Goal: Task Accomplishment & Management: Use online tool/utility

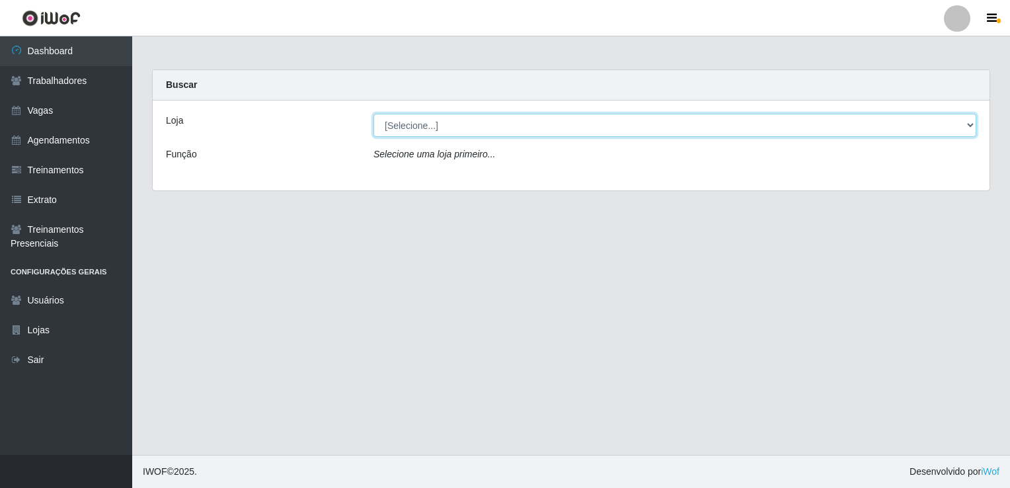
click at [525, 128] on select "[Selecione...] Super Popular" at bounding box center [674, 125] width 603 height 23
select select "537"
click at [373, 114] on select "[Selecione...] Super Popular" at bounding box center [674, 125] width 603 height 23
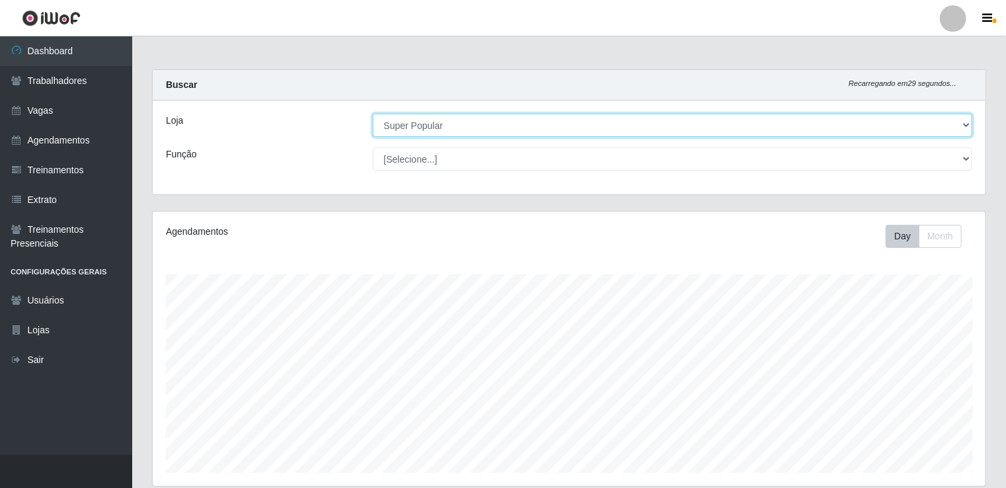
scroll to position [274, 833]
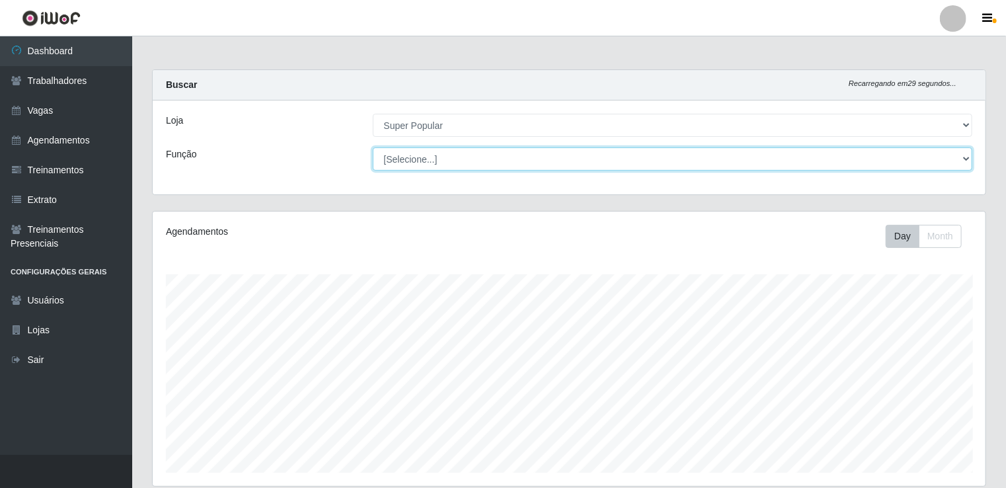
click at [523, 169] on select "[Selecione...] Repositor Repositor + Repositor ++" at bounding box center [673, 158] width 600 height 23
select select "24"
click at [373, 147] on select "[Selecione...] Repositor Repositor + Repositor ++" at bounding box center [673, 158] width 600 height 23
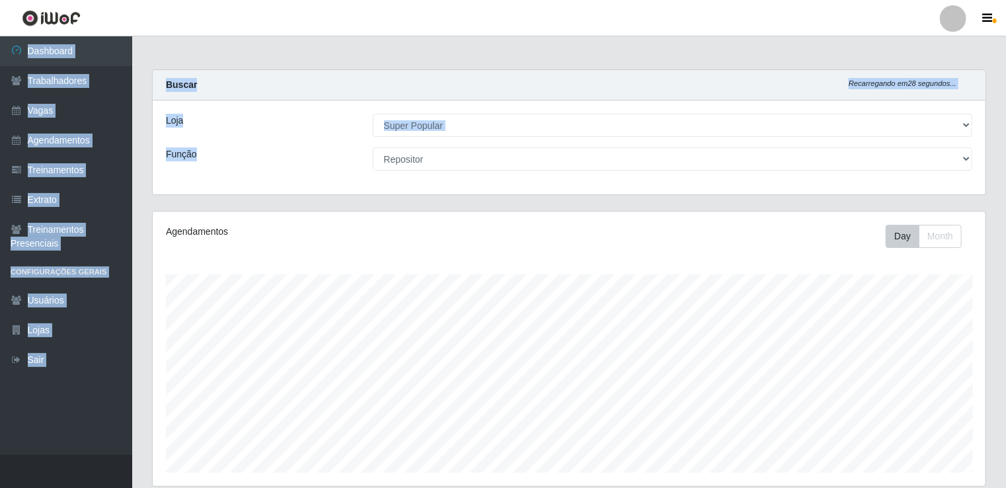
drag, startPoint x: 1005, startPoint y: 7, endPoint x: 999, endPoint y: 152, distance: 145.6
click at [999, 152] on div "Perfil Alterar Senha Sair Dashboard Trabalhadores Vagas Agendamentos Treinament…" at bounding box center [503, 321] width 1006 height 642
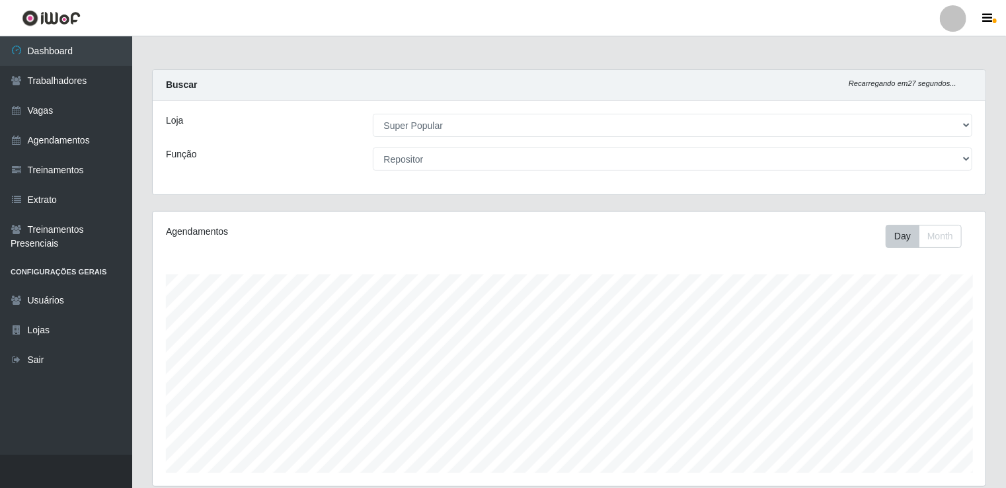
click at [998, 153] on div "Carregando... Buscar Recarregando em 27 segundos... Loja [Selecione...] Super P…" at bounding box center [569, 339] width 874 height 540
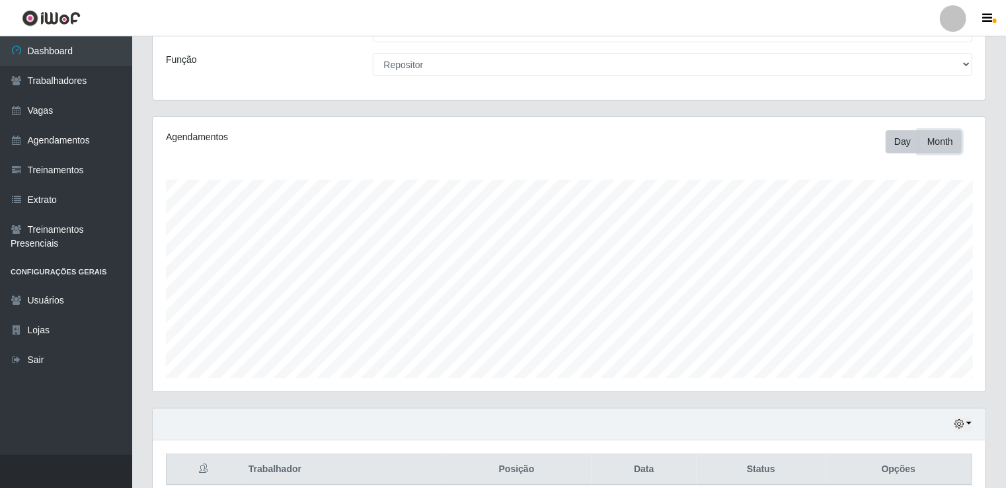
click at [943, 147] on button "Month" at bounding box center [940, 141] width 43 height 23
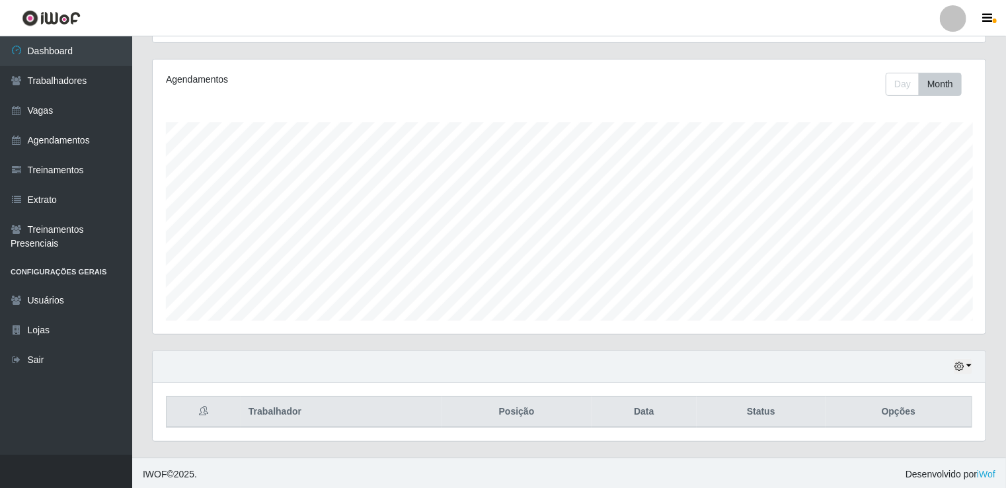
drag, startPoint x: 1005, startPoint y: 132, endPoint x: 989, endPoint y: 126, distance: 17.2
click at [989, 126] on div "Carregando... Buscar Recarregando em 18 segundos... Loja [Selecione...] Super P…" at bounding box center [569, 187] width 874 height 540
click at [1003, 99] on div "Carregando... Buscar Recarregando em 16 segundos... Loja [Selecione...] Super P…" at bounding box center [569, 187] width 874 height 540
click at [894, 91] on button "Day" at bounding box center [903, 84] width 34 height 23
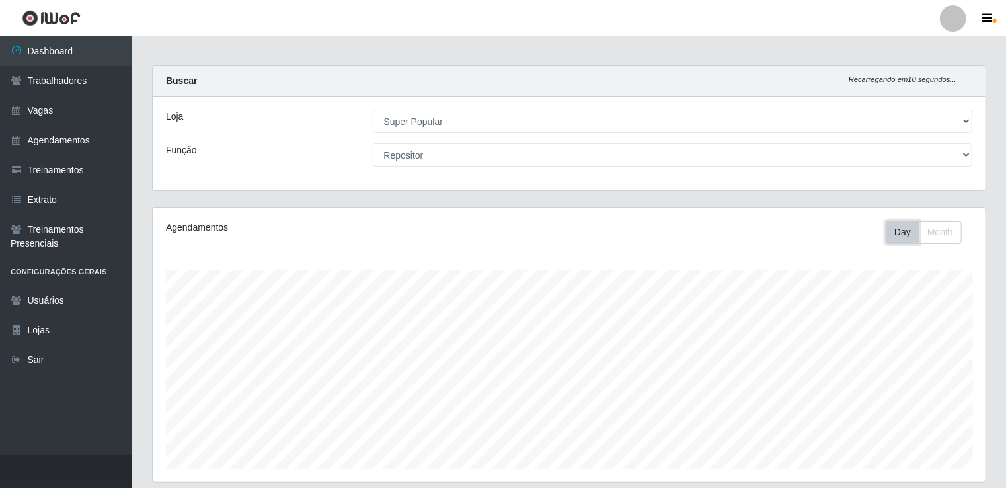
scroll to position [0, 0]
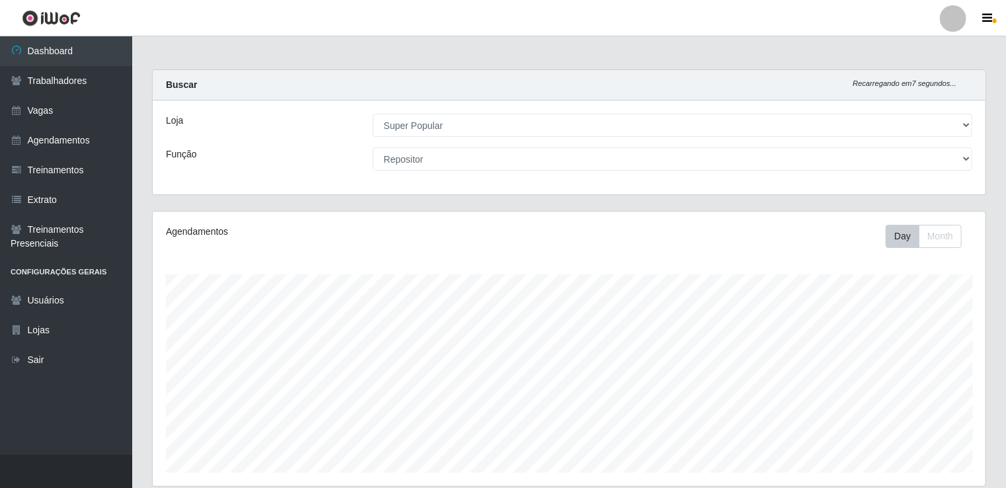
drag, startPoint x: 1005, startPoint y: 127, endPoint x: 1009, endPoint y: 285, distance: 158.0
click at [1006, 285] on html "Perfil Alterar Senha Sair Dashboard Trabalhadores Vagas Agendamentos Treinament…" at bounding box center [503, 321] width 1006 height 642
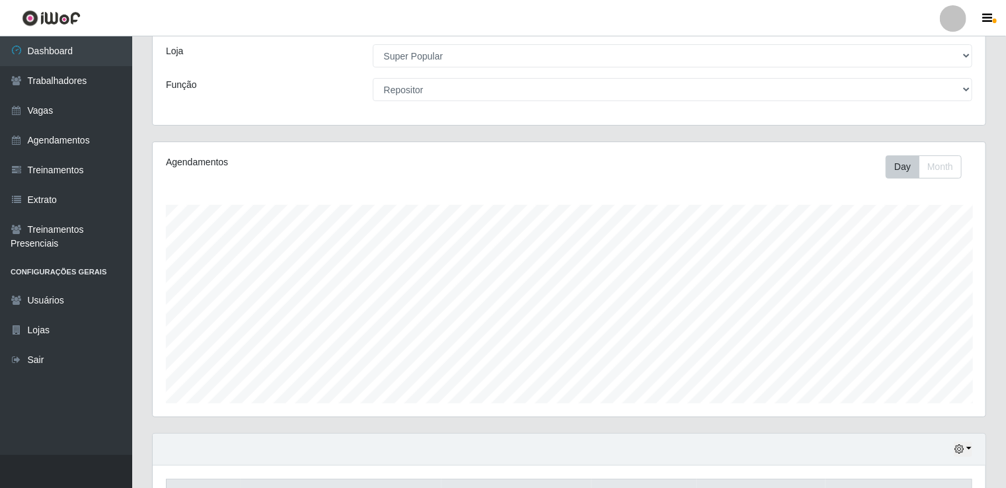
scroll to position [152, 0]
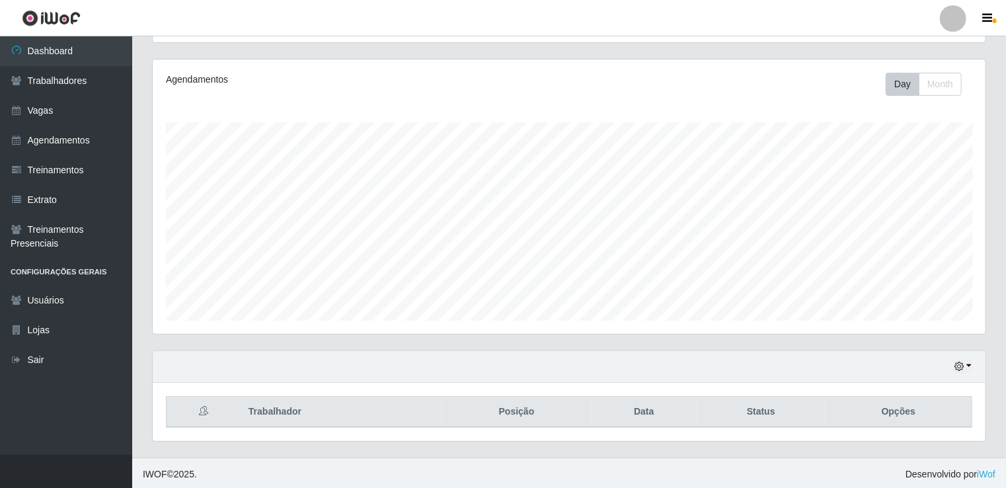
click at [952, 362] on div "Hoje 1 dia 3 dias 1 Semana Não encerrados" at bounding box center [569, 367] width 833 height 32
click at [962, 365] on icon "button" at bounding box center [958, 366] width 9 height 9
click at [939, 322] on button "1 Semana" at bounding box center [919, 318] width 104 height 28
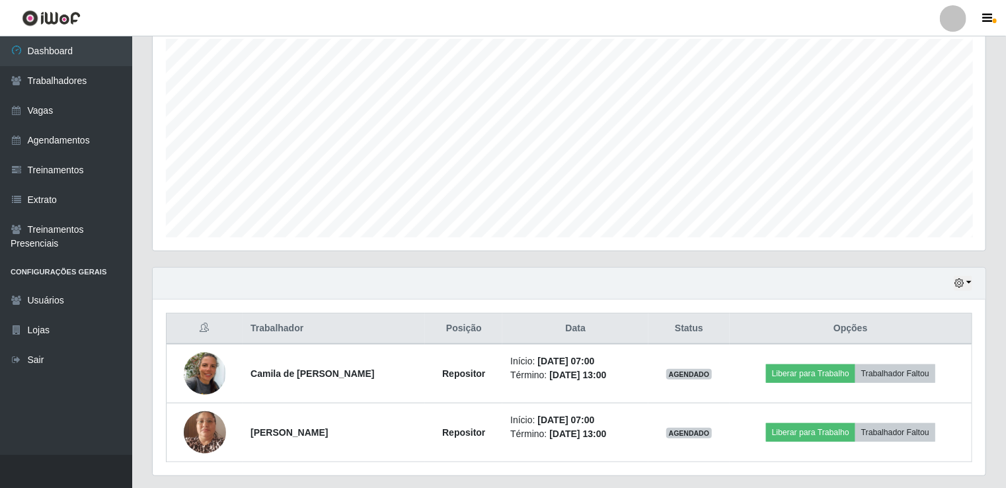
scroll to position [270, 0]
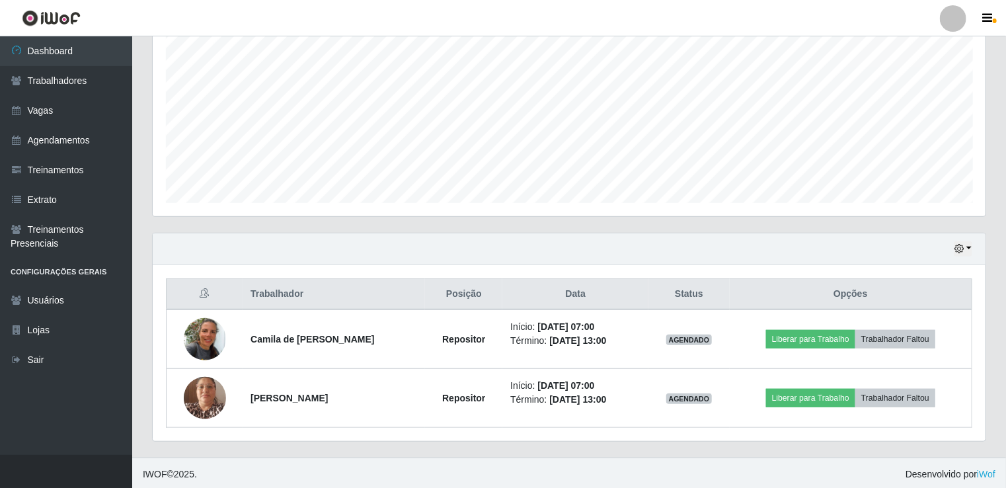
click at [713, 243] on div "Hoje 1 dia 3 dias 1 Semana Não encerrados" at bounding box center [569, 249] width 833 height 32
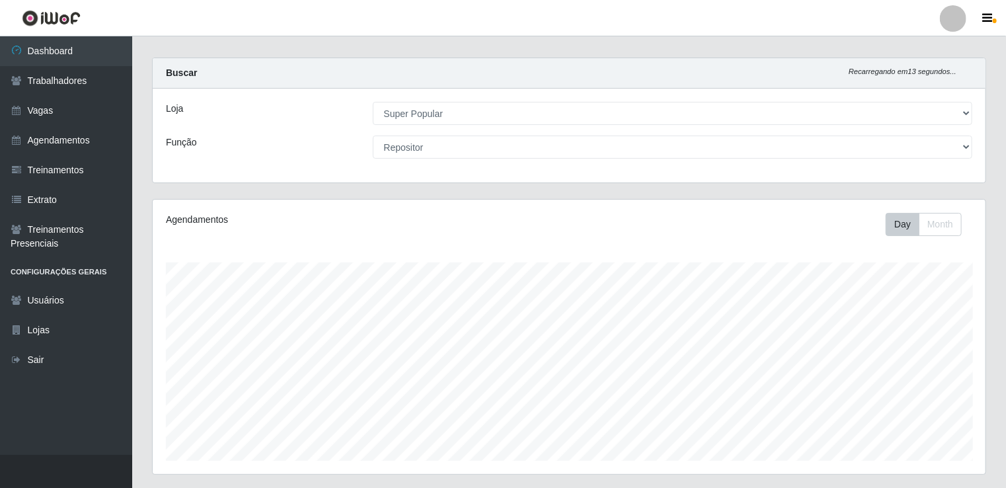
scroll to position [0, 0]
